Goal: Information Seeking & Learning: Learn about a topic

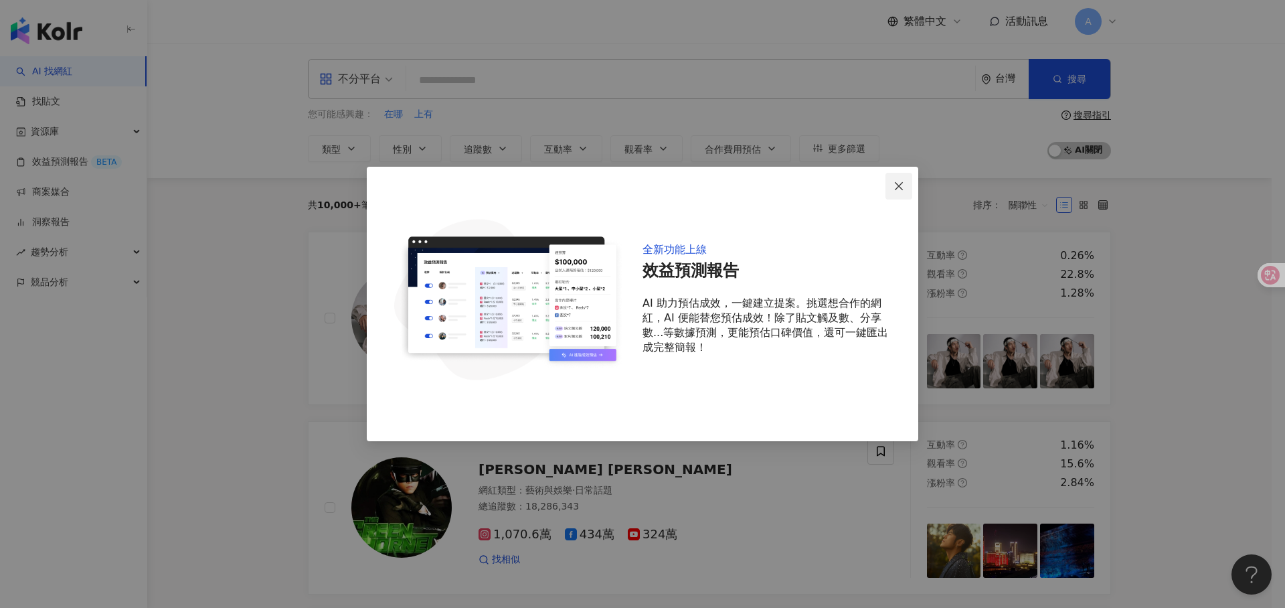
click at [908, 185] on span "Close" at bounding box center [899, 186] width 27 height 11
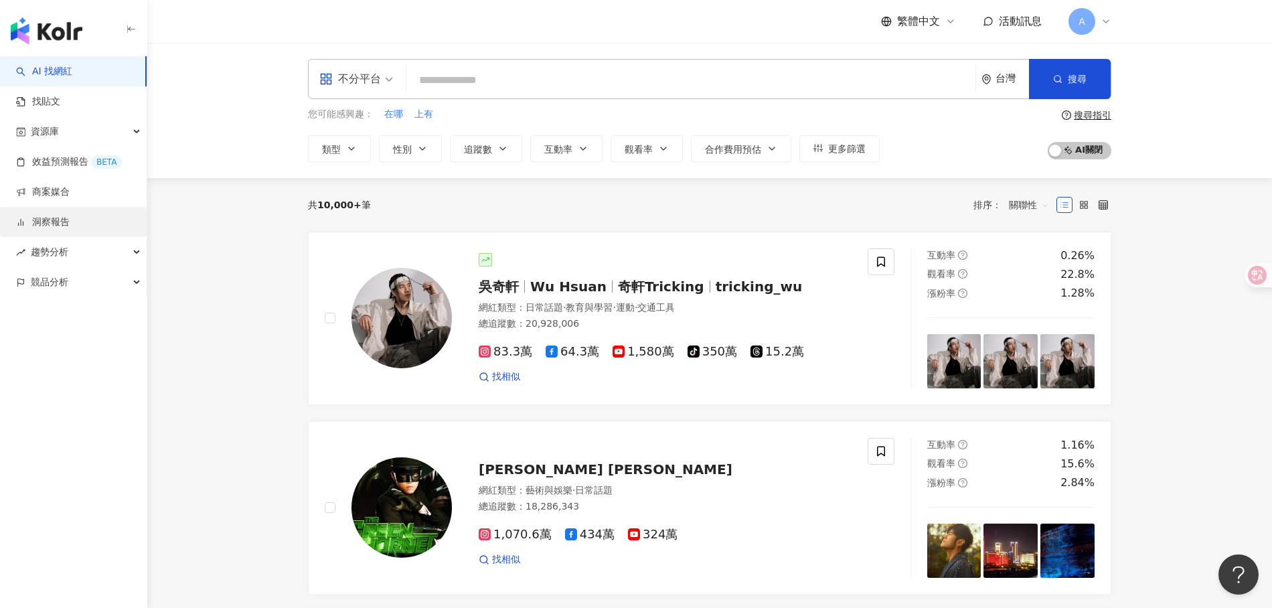
click at [70, 218] on link "洞察報告" at bounding box center [43, 222] width 54 height 13
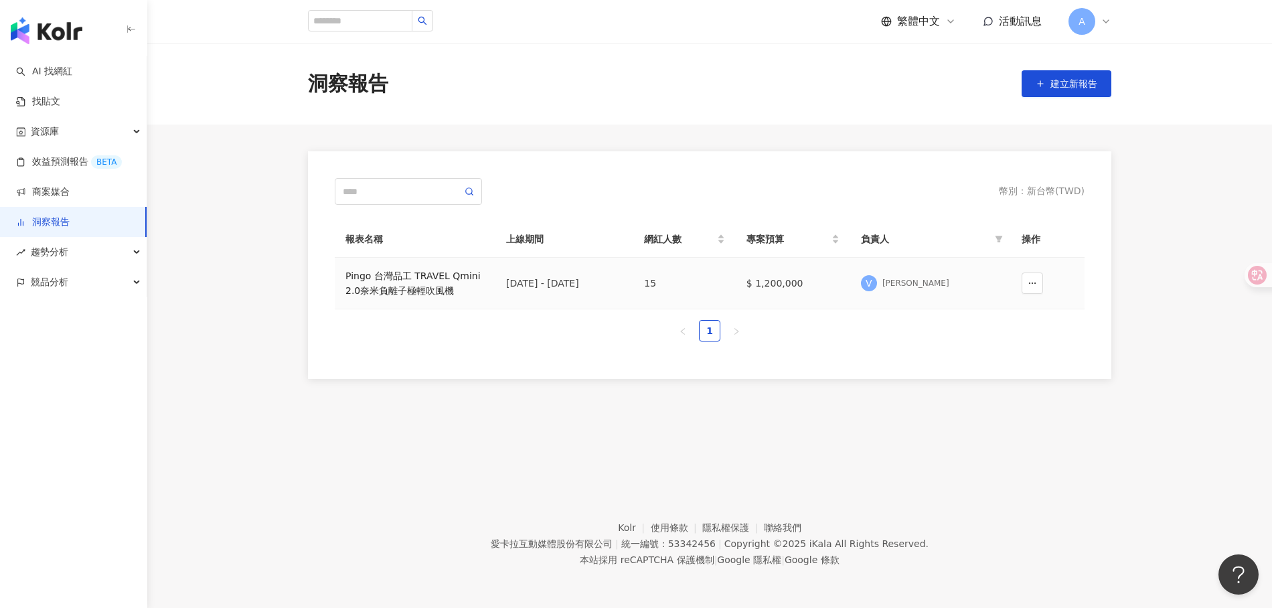
click at [454, 272] on div "Pingo 台灣品工 TRAVEL Qmini 2.0奈米負離子極輕吹風機" at bounding box center [414, 282] width 139 height 29
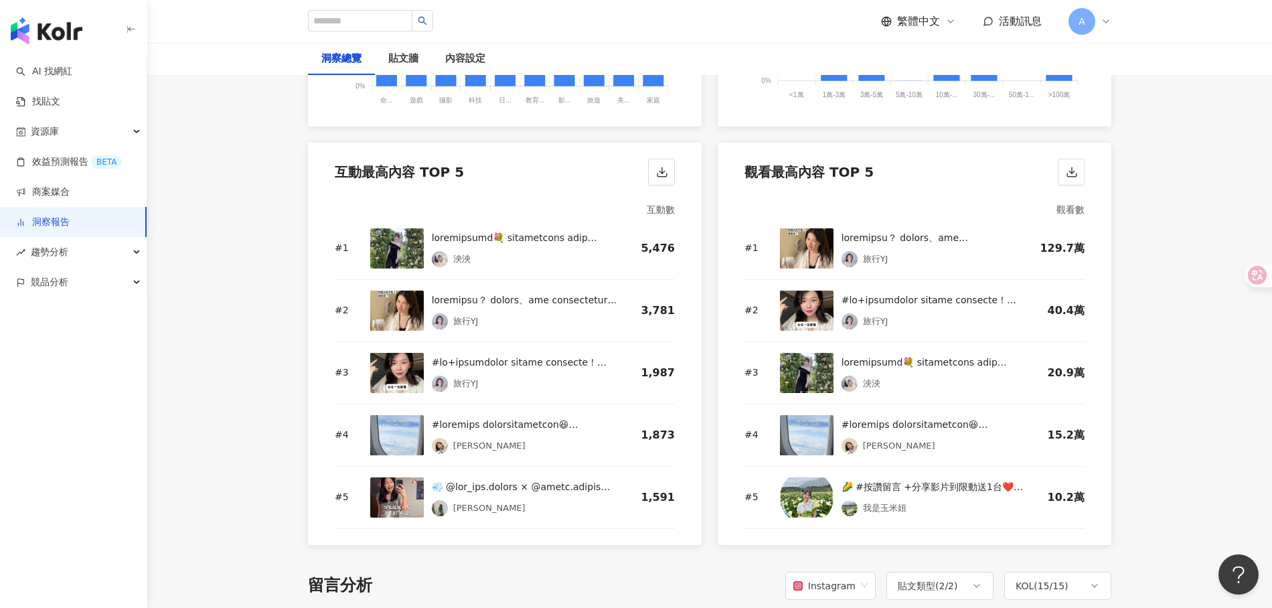
scroll to position [1348, 0]
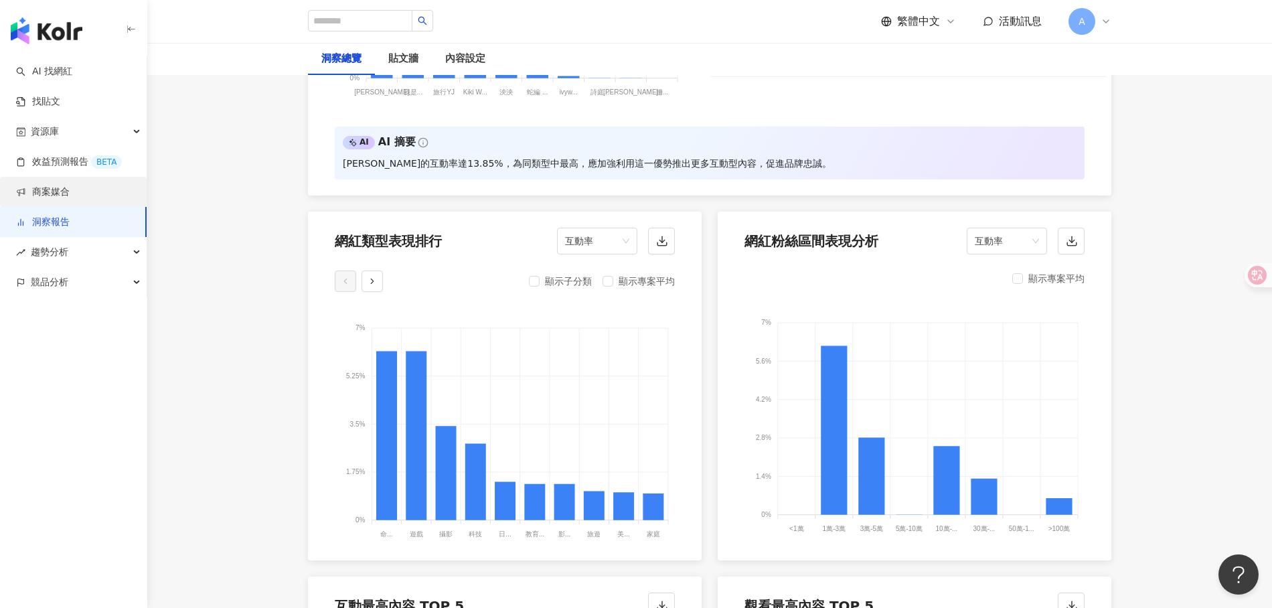
click at [70, 185] on link "商案媒合" at bounding box center [43, 191] width 54 height 13
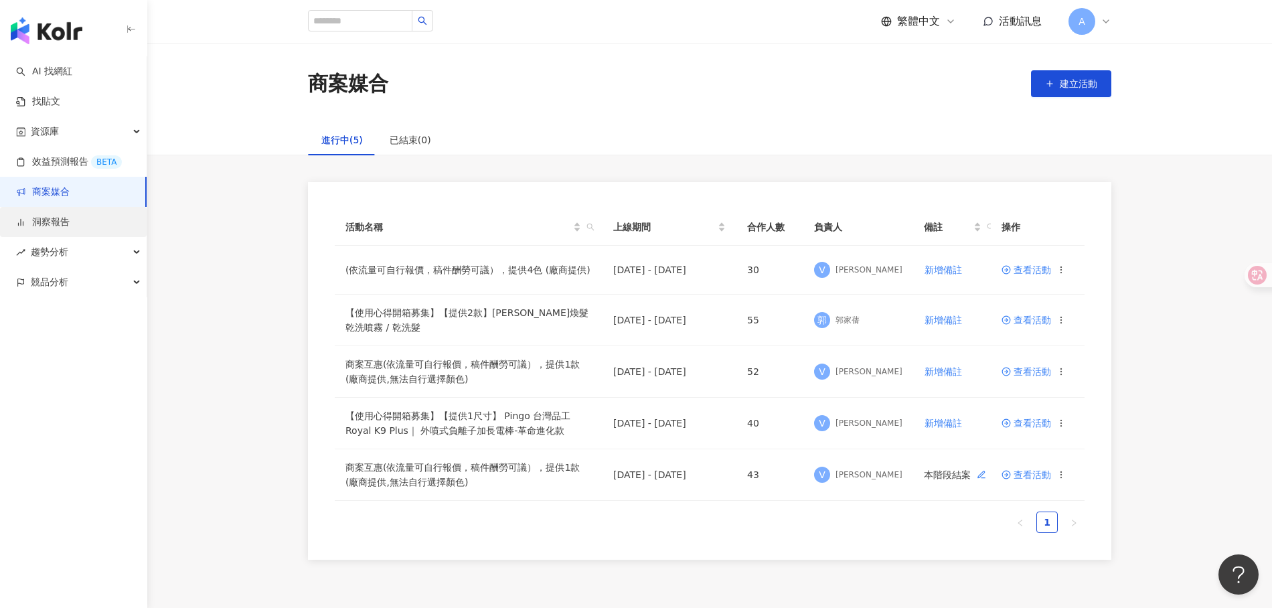
click at [70, 229] on link "洞察報告" at bounding box center [43, 222] width 54 height 13
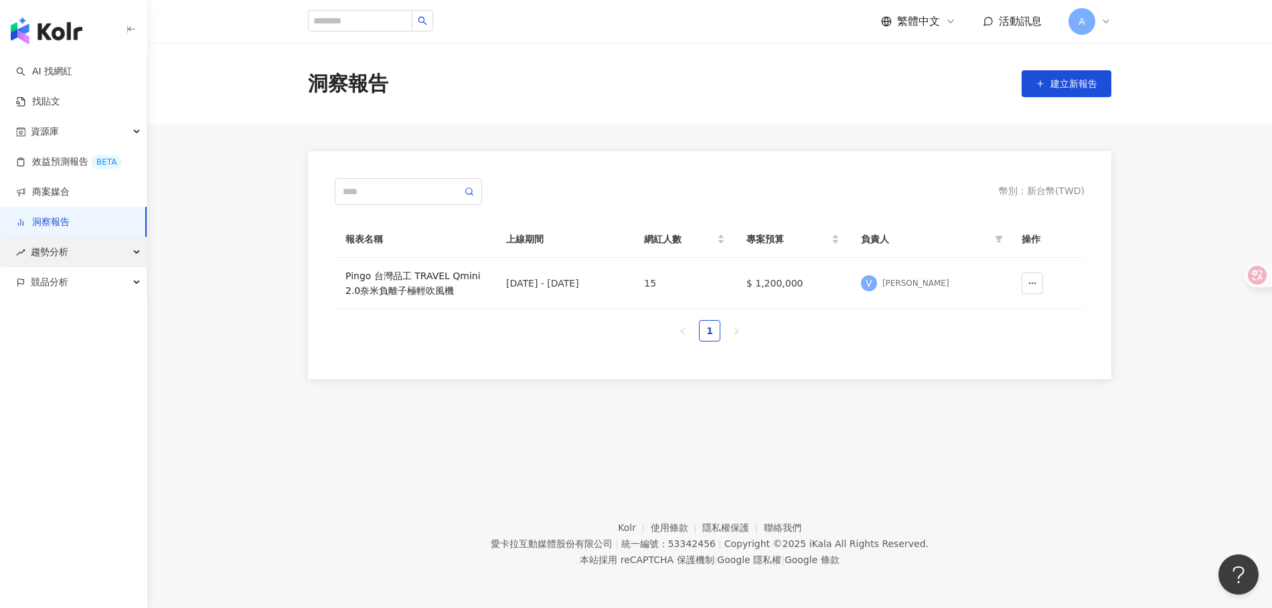
click at [118, 251] on div "趨勢分析" at bounding box center [73, 252] width 147 height 30
click at [119, 365] on div "競品分析" at bounding box center [73, 372] width 147 height 30
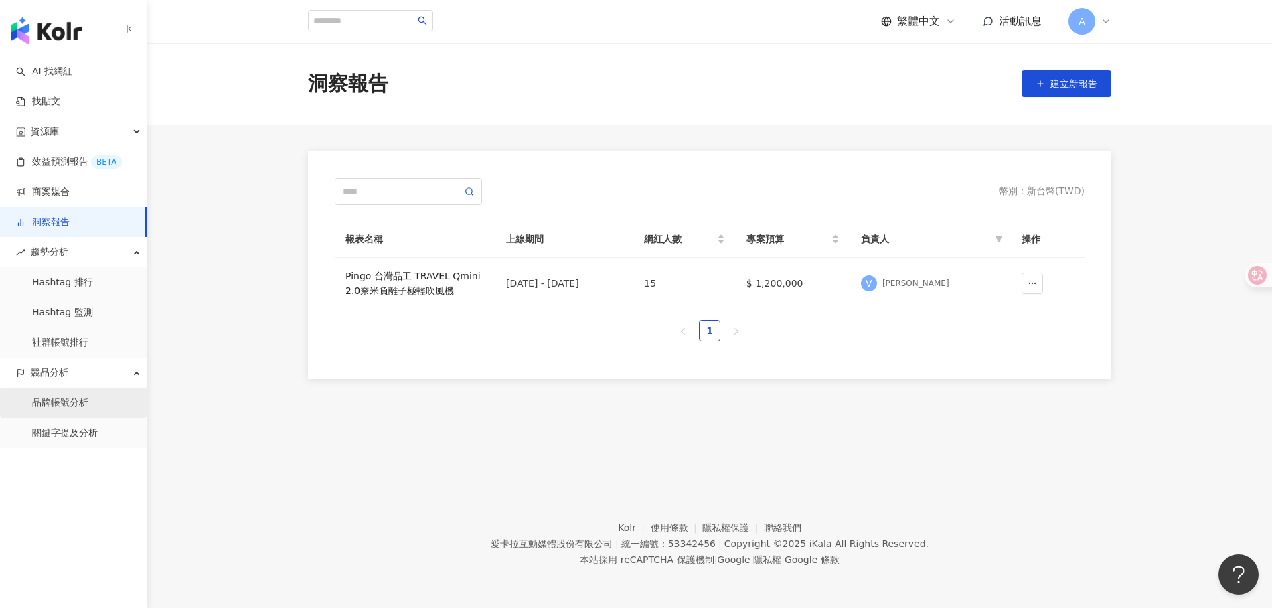
click at [88, 408] on link "品牌帳號分析" at bounding box center [60, 402] width 56 height 13
